Goal: Task Accomplishment & Management: Manage account settings

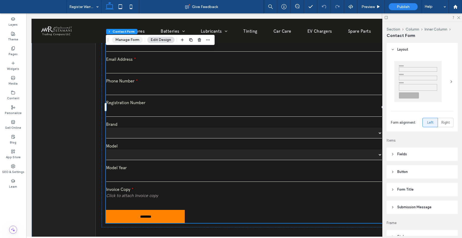
click at [131, 41] on button "Manage Form" at bounding box center [127, 40] width 31 height 6
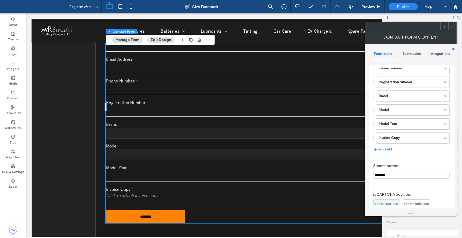
scroll to position [80, 0]
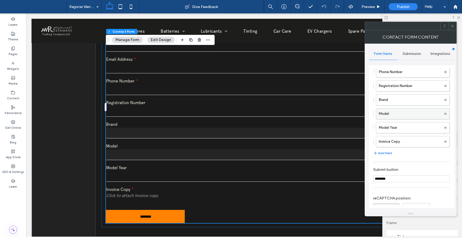
click at [397, 118] on label "Model" at bounding box center [410, 113] width 63 height 11
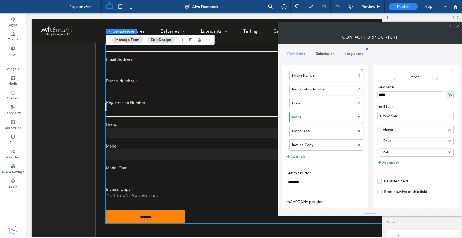
scroll to position [12, 0]
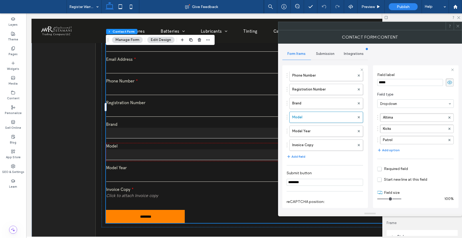
click at [459, 25] on icon at bounding box center [458, 26] width 4 height 4
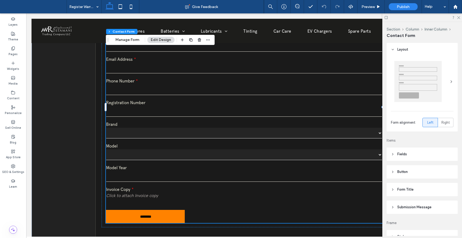
click at [394, 171] on icon at bounding box center [393, 172] width 4 height 4
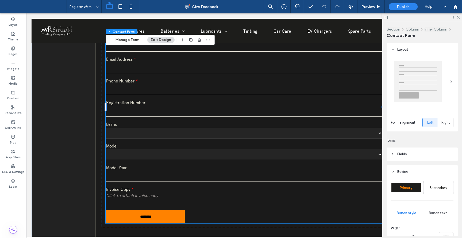
click at [395, 154] on icon at bounding box center [393, 154] width 4 height 4
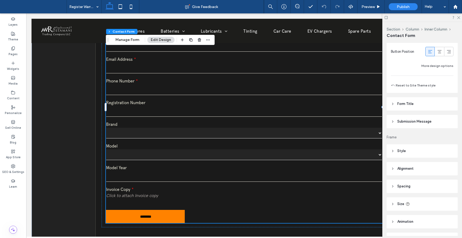
scroll to position [395, 0]
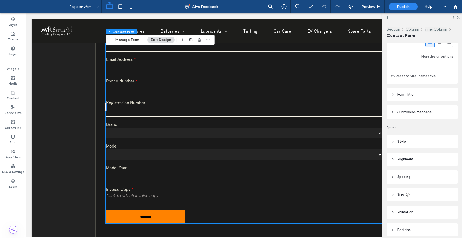
click at [391, 110] on icon at bounding box center [393, 112] width 4 height 4
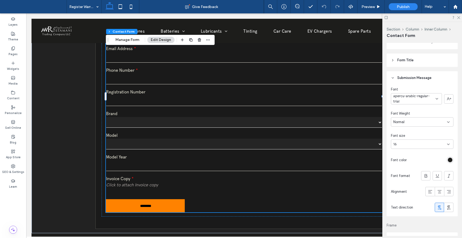
scroll to position [436, 0]
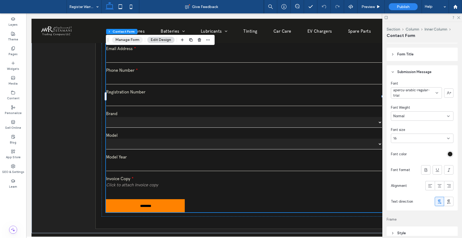
click at [131, 41] on button "Manage Form" at bounding box center [127, 40] width 31 height 6
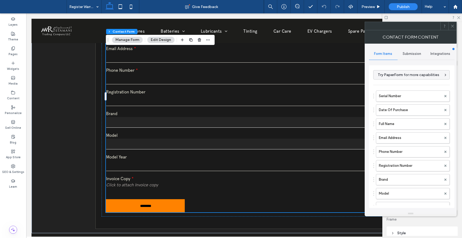
click at [418, 52] on span "Submission" at bounding box center [412, 54] width 18 height 4
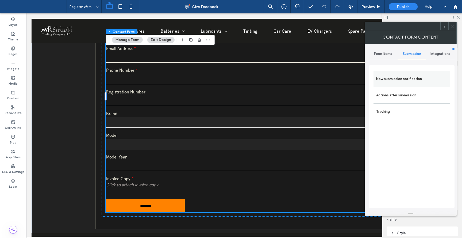
click at [399, 83] on label "New submission notification" at bounding box center [411, 79] width 71 height 11
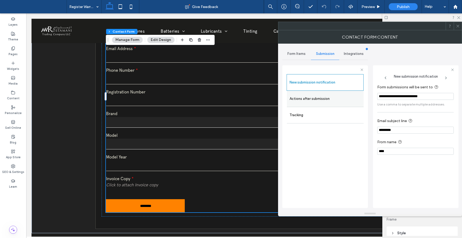
click at [340, 96] on label "Actions after submission" at bounding box center [325, 98] width 71 height 11
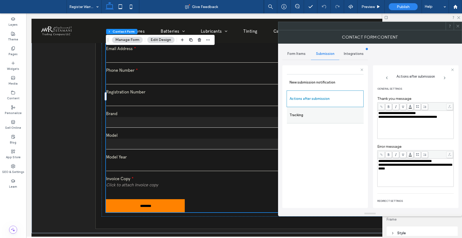
click at [331, 116] on label "Tracking" at bounding box center [325, 115] width 71 height 11
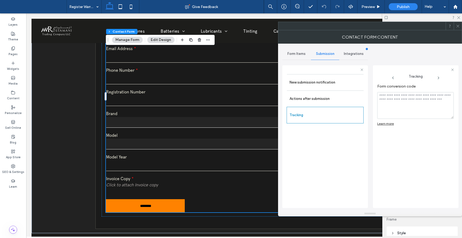
click at [459, 26] on icon at bounding box center [458, 26] width 4 height 4
